Goal: Task Accomplishment & Management: Use online tool/utility

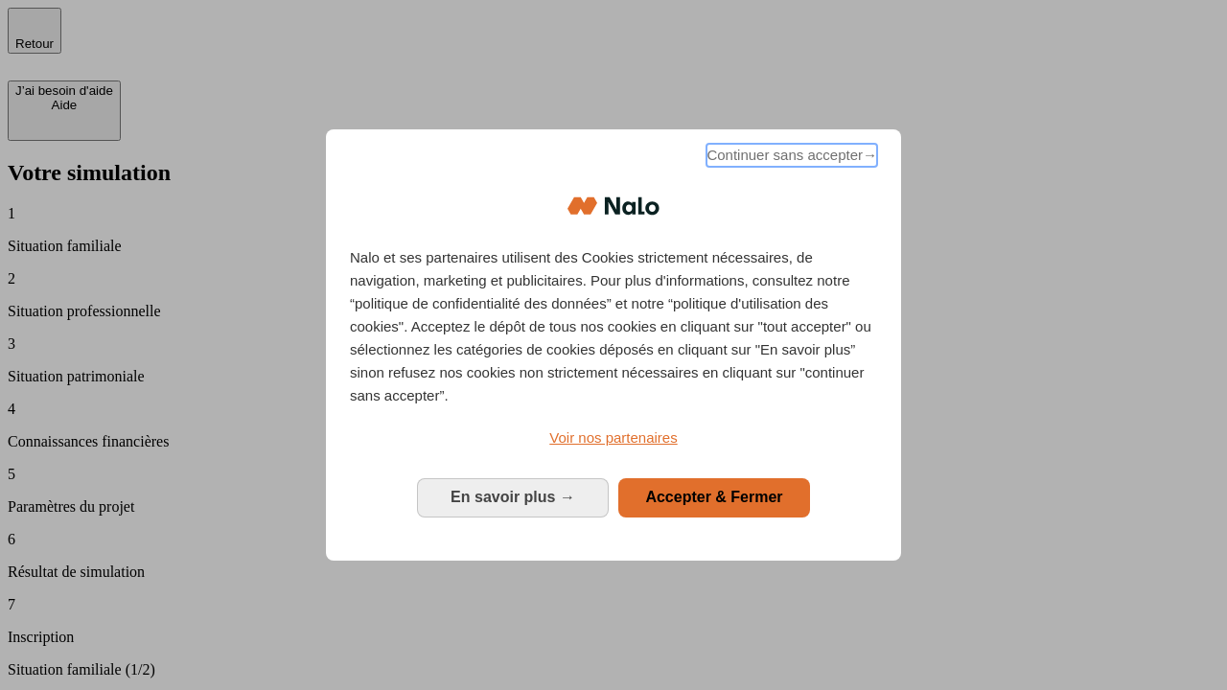
click at [790, 158] on span "Continuer sans accepter →" at bounding box center [792, 155] width 171 height 23
